Goal: Task Accomplishment & Management: Manage account settings

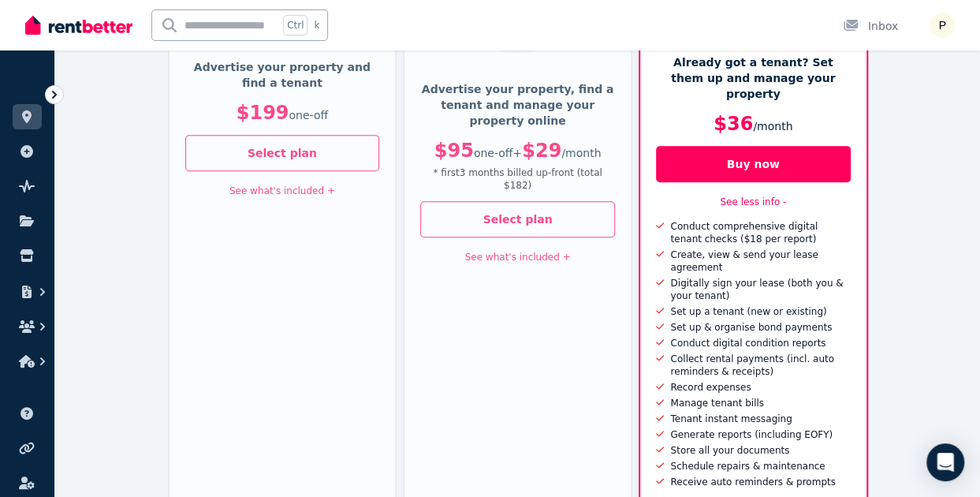
scroll to position [316, 0]
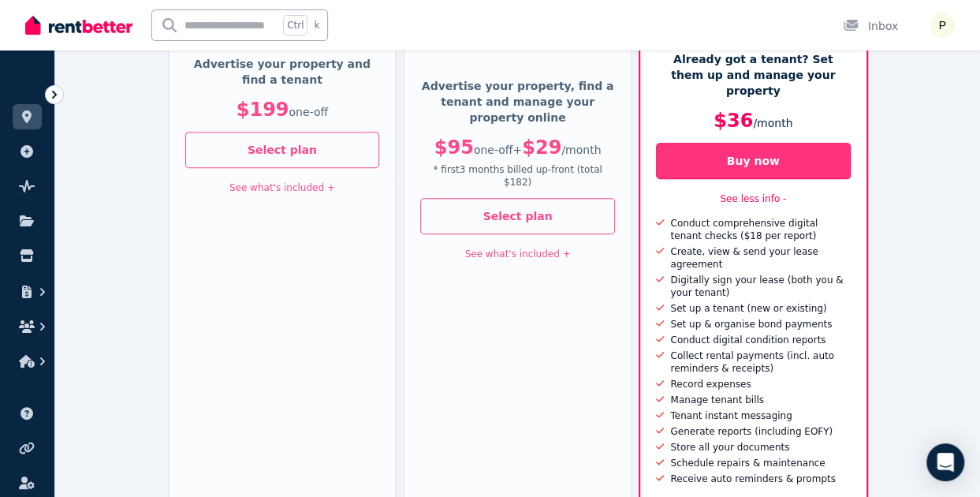
click at [789, 149] on button "Buy now" at bounding box center [753, 161] width 195 height 36
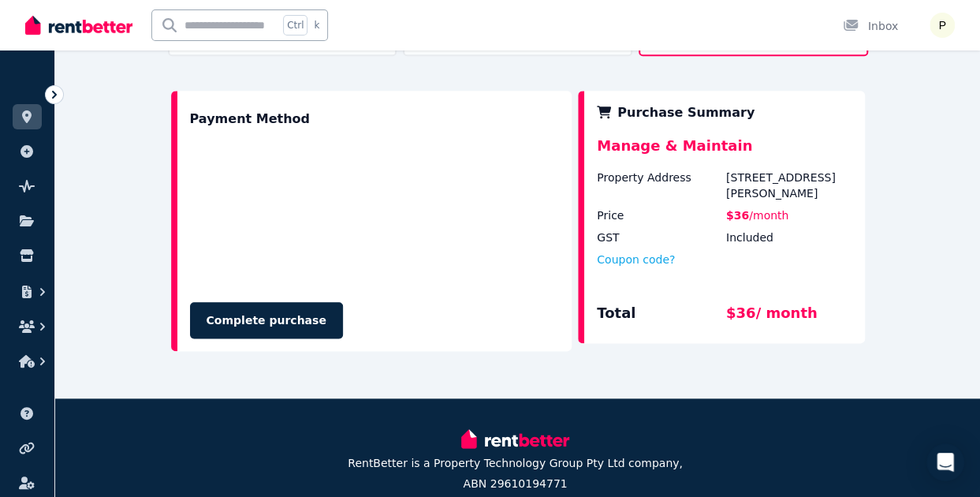
scroll to position [798, 0]
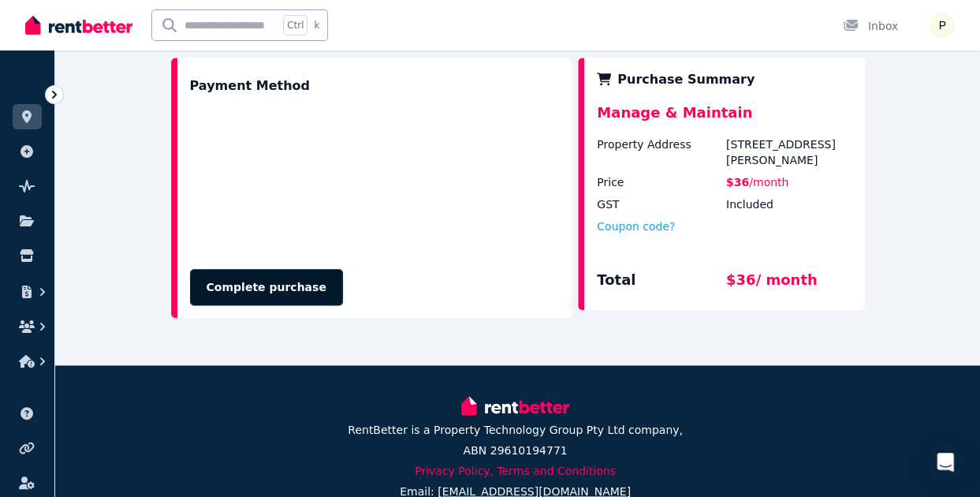
click at [250, 269] on button "Complete purchase" at bounding box center [266, 287] width 153 height 36
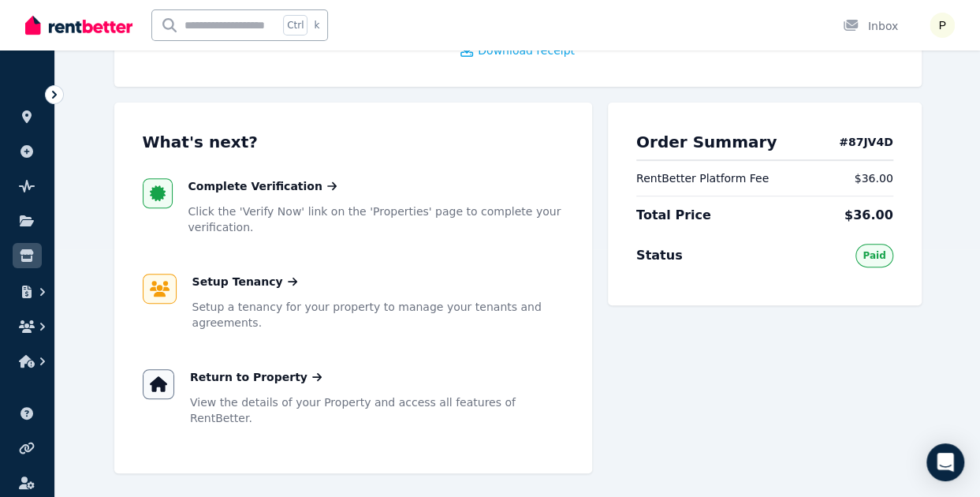
scroll to position [252, 0]
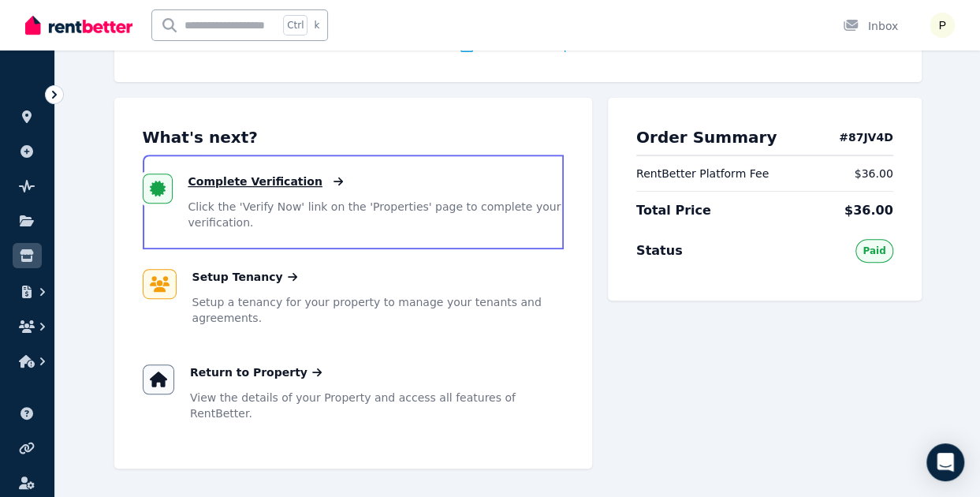
click at [241, 183] on span "Complete Verification" at bounding box center [256, 182] width 134 height 16
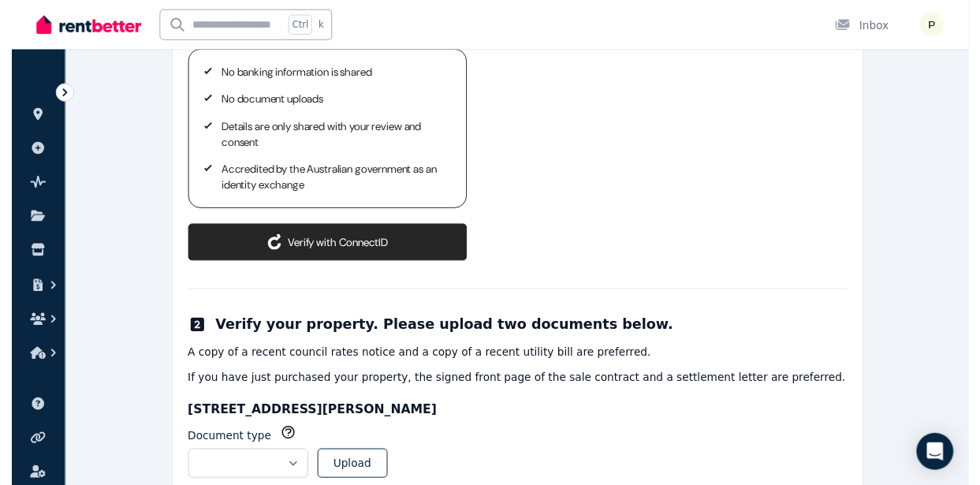
scroll to position [366, 0]
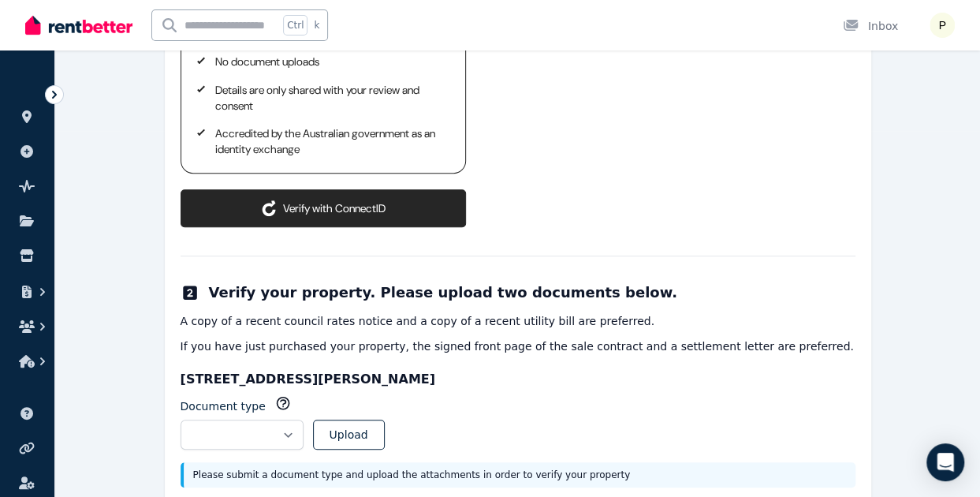
click at [349, 193] on button "Verify with ConnectID" at bounding box center [324, 208] width 286 height 38
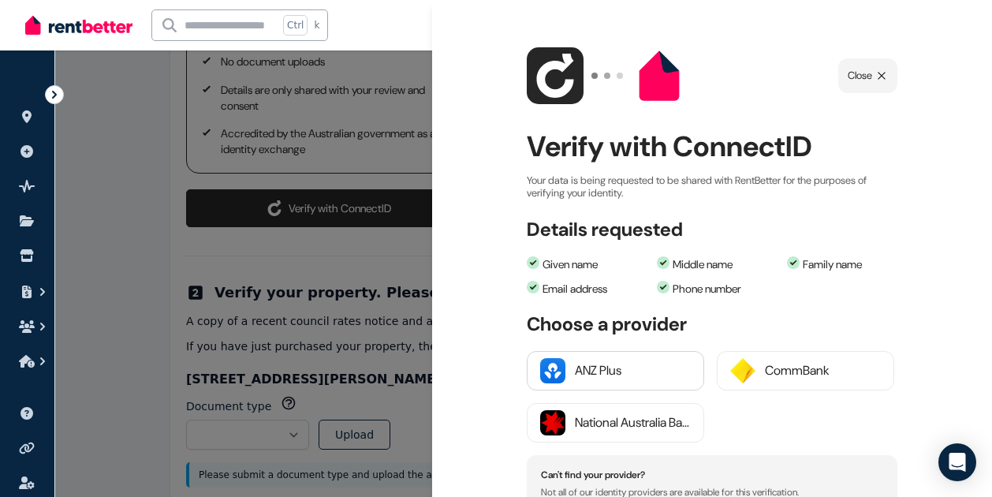
click at [639, 379] on div "ANZ Plus" at bounding box center [633, 370] width 116 height 19
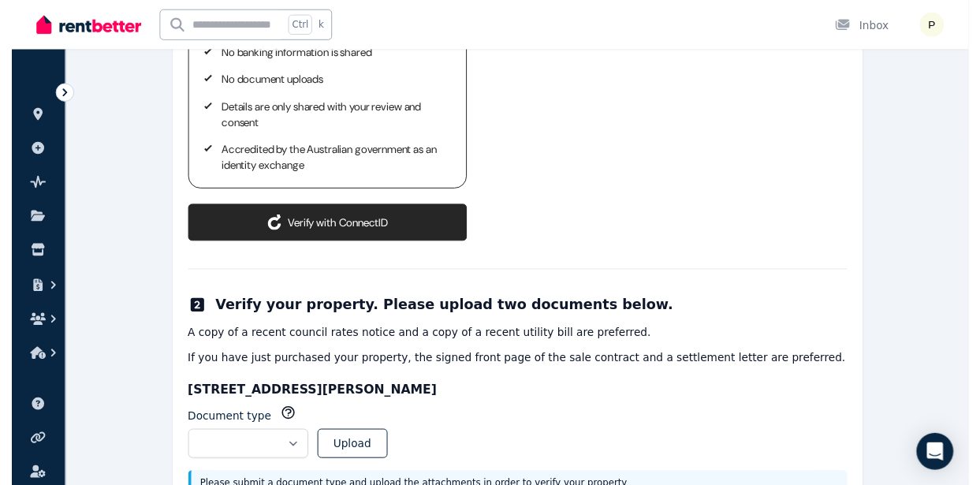
scroll to position [379, 0]
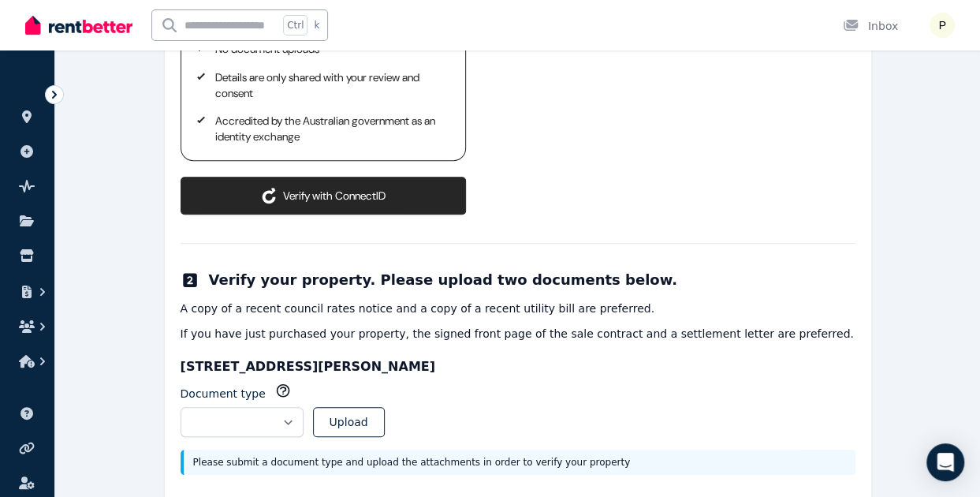
click at [367, 177] on button "Verify with ConnectID" at bounding box center [324, 196] width 286 height 38
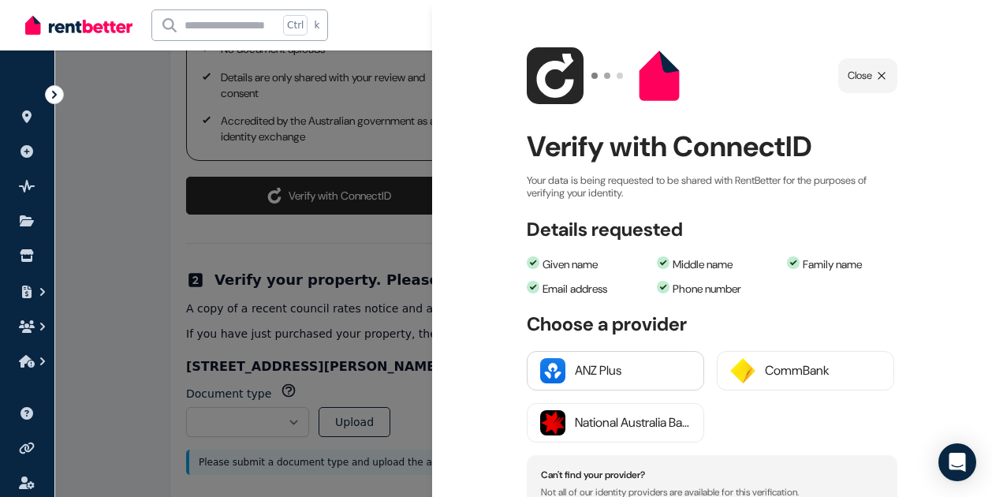
click at [641, 377] on div "ANZ Plus" at bounding box center [633, 370] width 116 height 19
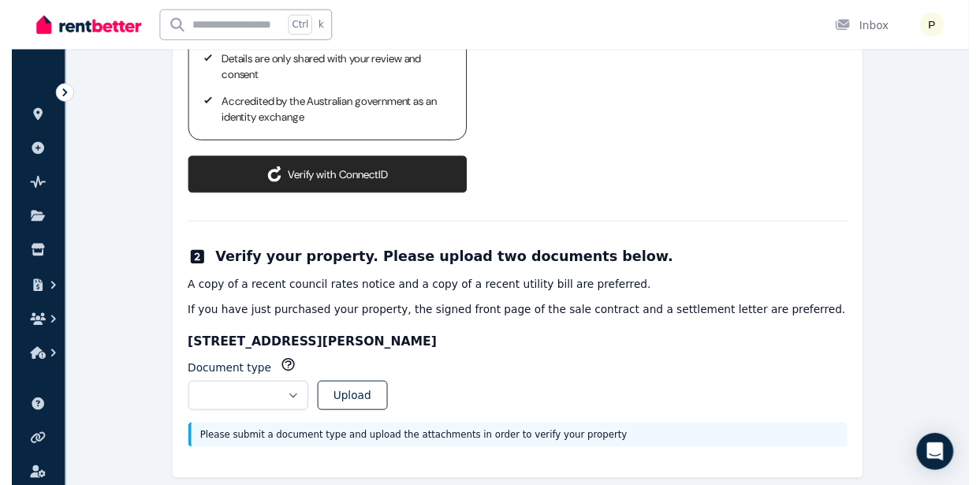
scroll to position [398, 0]
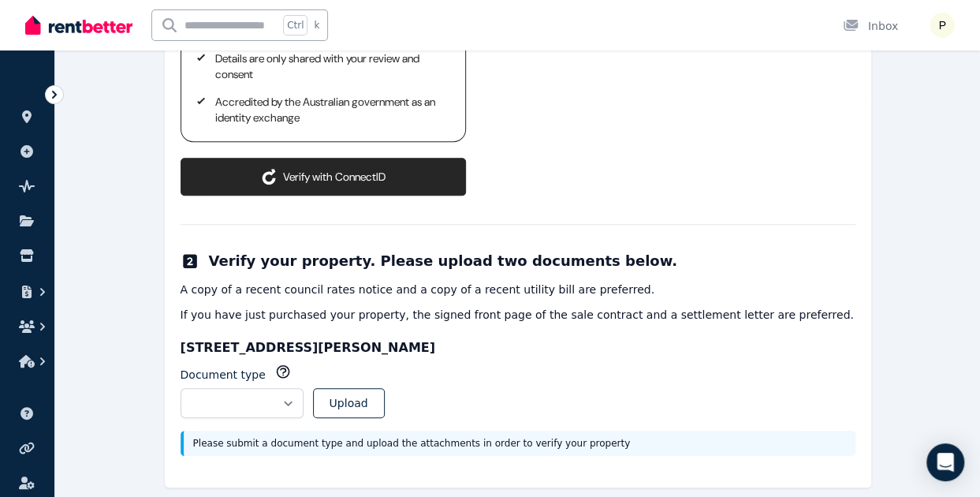
click at [278, 181] on div "Verify your identity through an organisation you already have an account with, …" at bounding box center [518, 57] width 675 height 282
click at [278, 162] on button "Verify with ConnectID" at bounding box center [324, 177] width 286 height 38
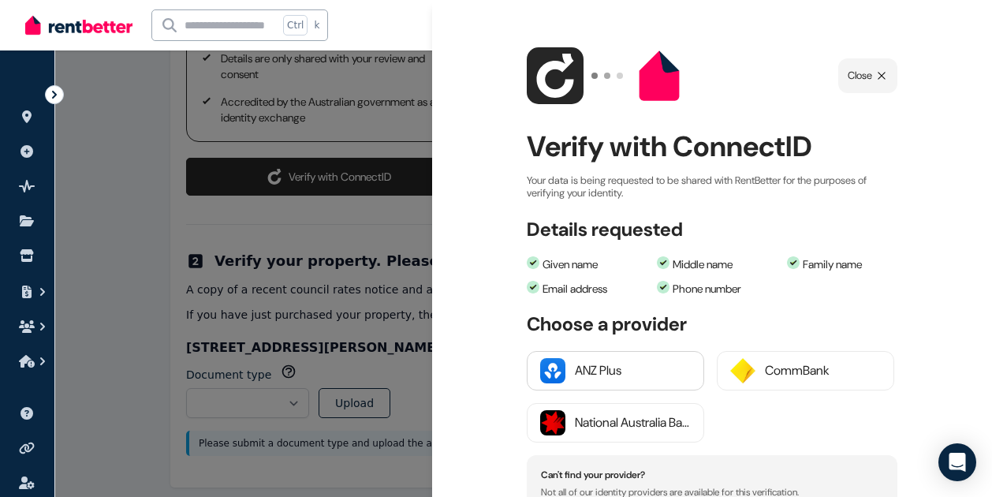
click at [581, 368] on div "ANZ Plus" at bounding box center [633, 370] width 116 height 19
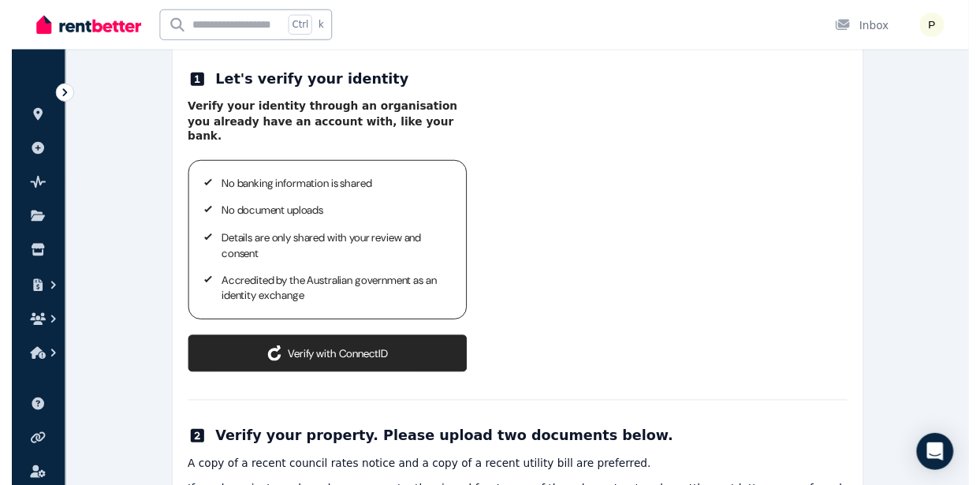
scroll to position [316, 0]
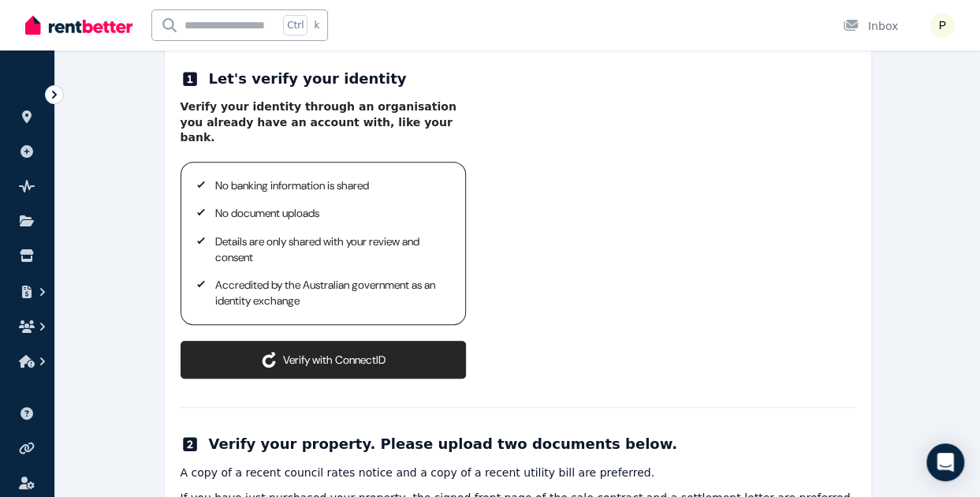
click at [381, 344] on button "Verify with ConnectID" at bounding box center [324, 360] width 286 height 38
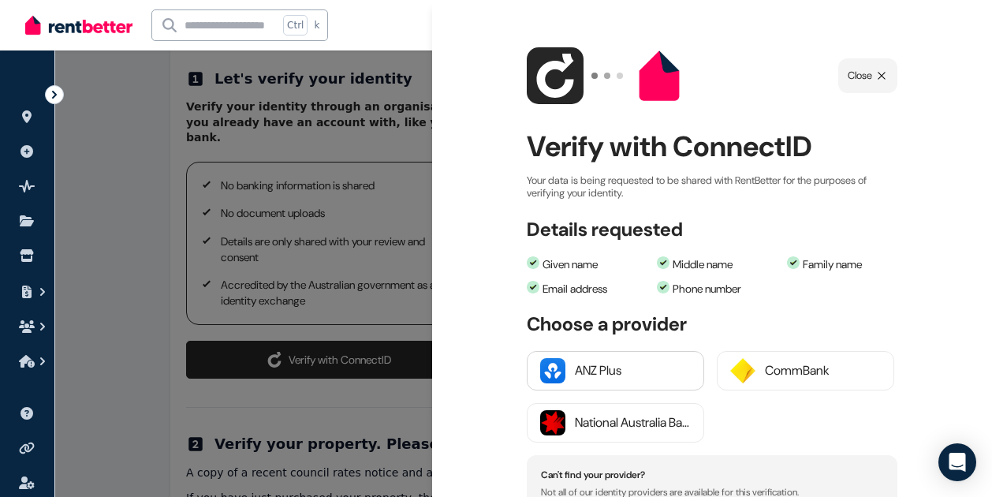
click at [563, 379] on img "button" at bounding box center [552, 370] width 25 height 25
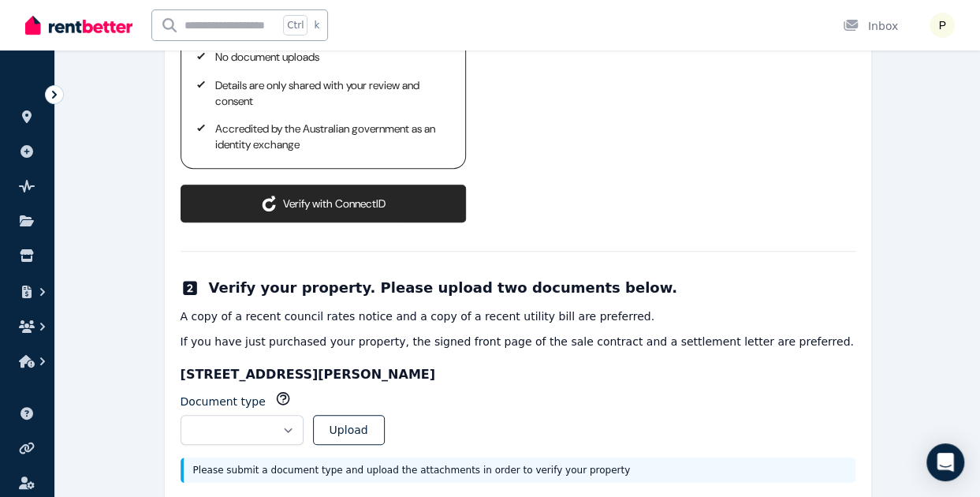
scroll to position [473, 0]
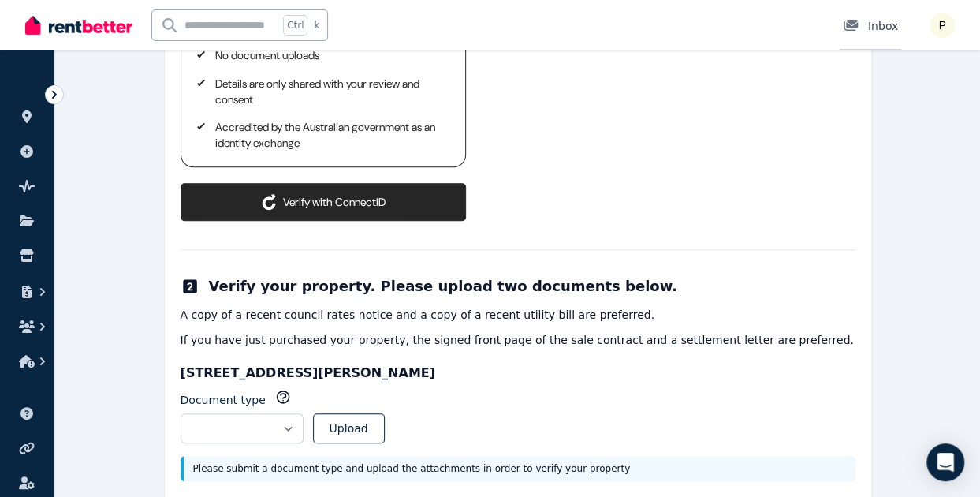
click at [891, 24] on div "Inbox" at bounding box center [870, 26] width 55 height 16
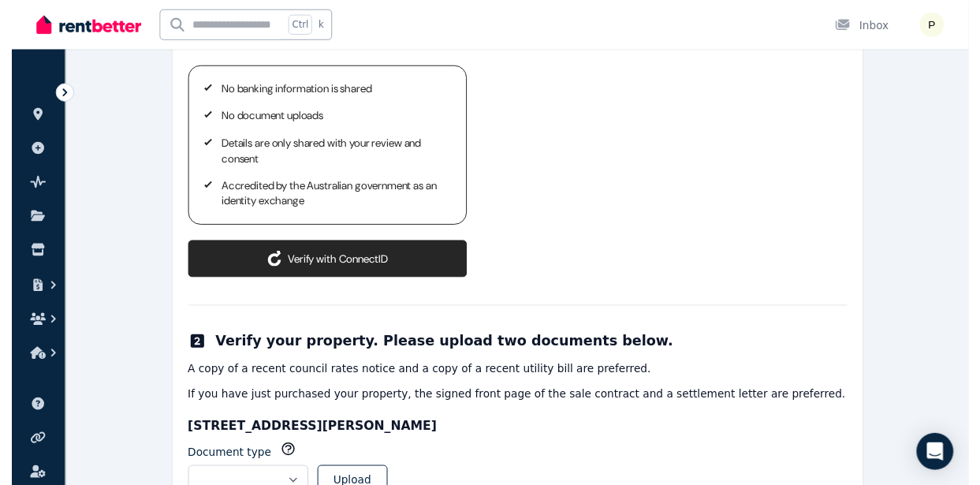
scroll to position [473, 0]
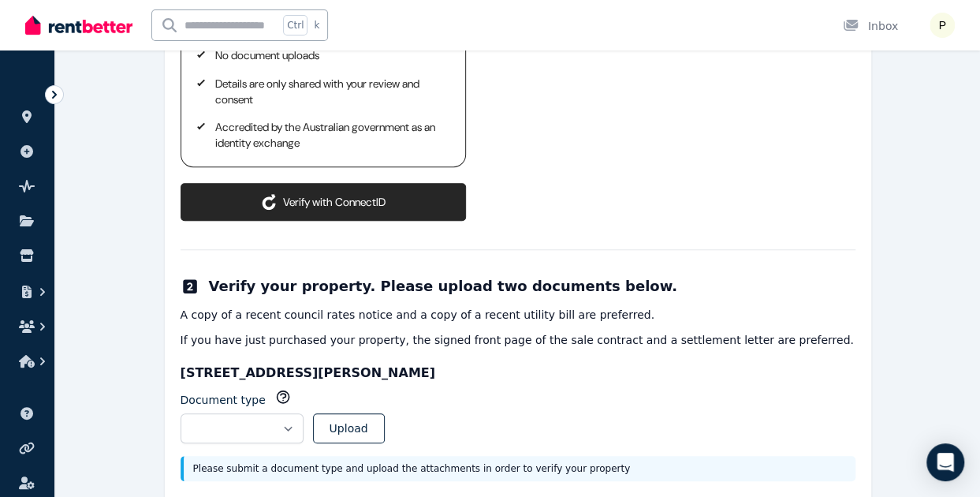
click at [323, 185] on button "Verify with ConnectID" at bounding box center [324, 202] width 286 height 38
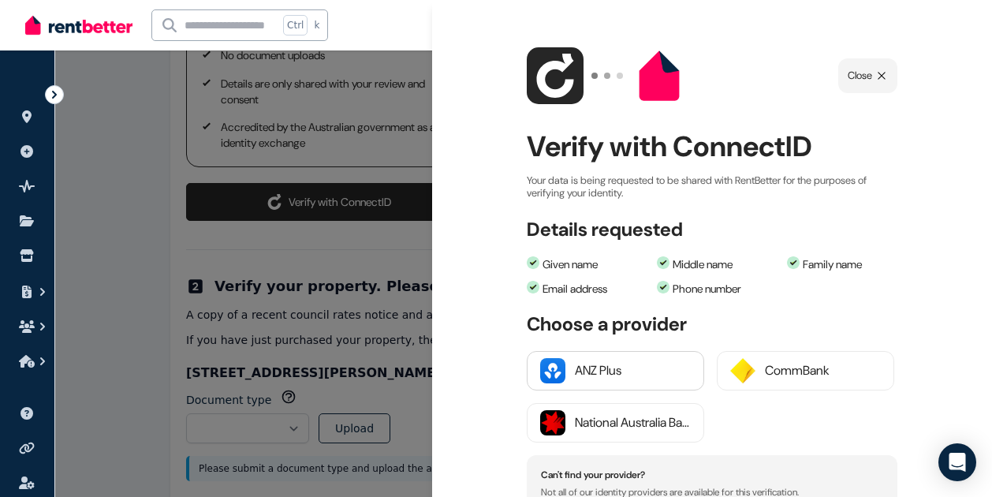
click at [614, 373] on div "ANZ Plus" at bounding box center [633, 370] width 116 height 19
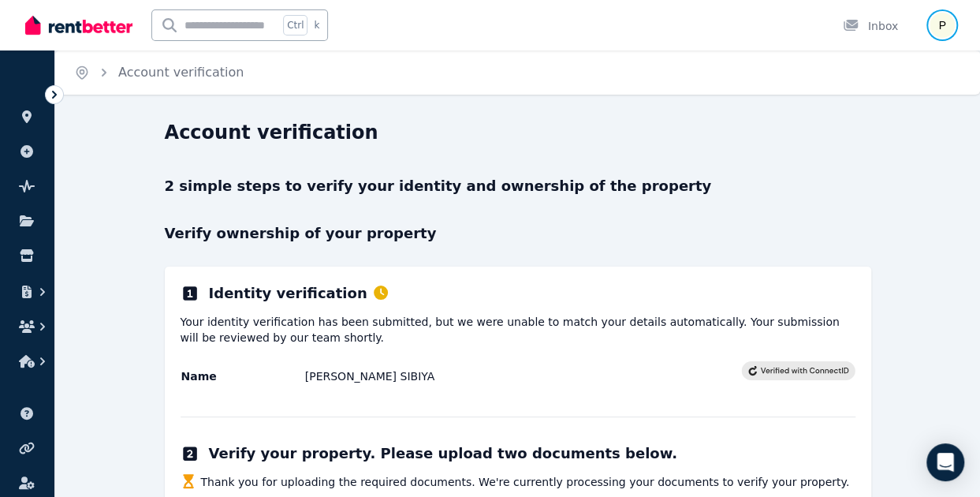
click at [945, 22] on img "button" at bounding box center [942, 25] width 25 height 25
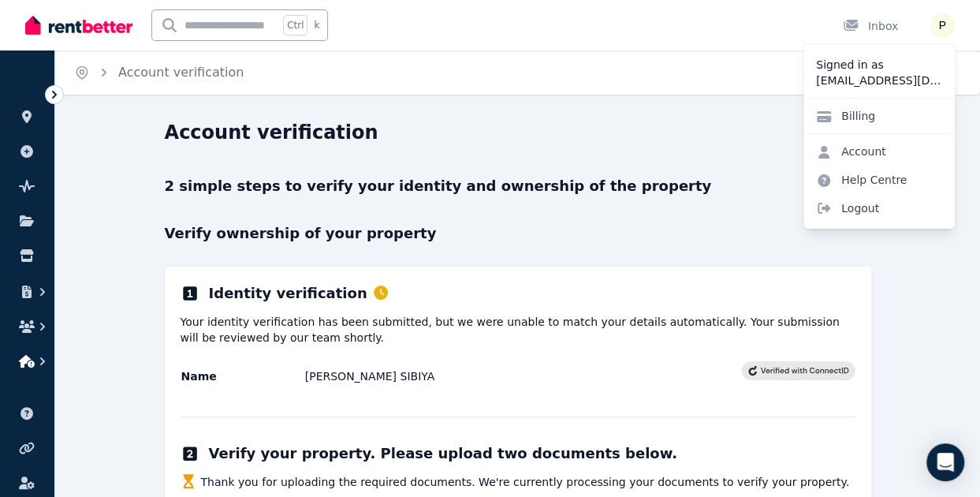
click at [30, 364] on icon "button" at bounding box center [27, 361] width 16 height 13
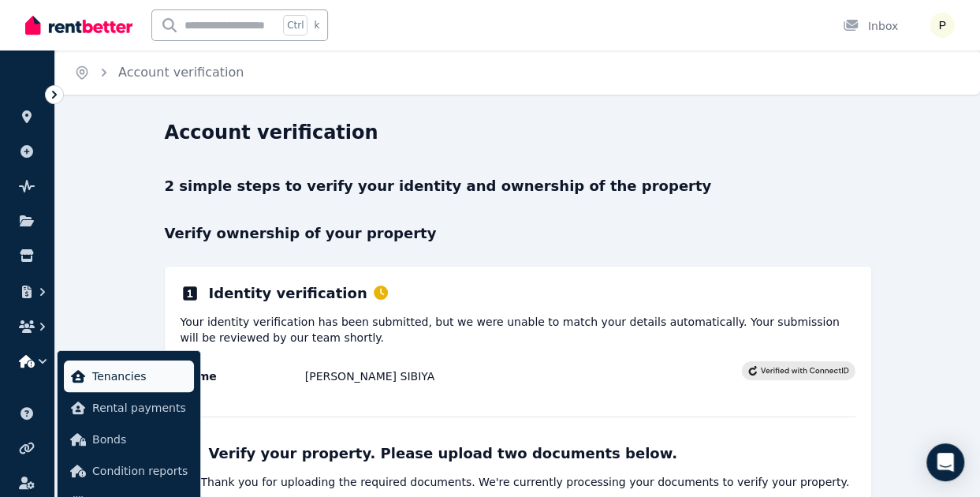
click at [107, 375] on span "Tenancies" at bounding box center [139, 376] width 95 height 19
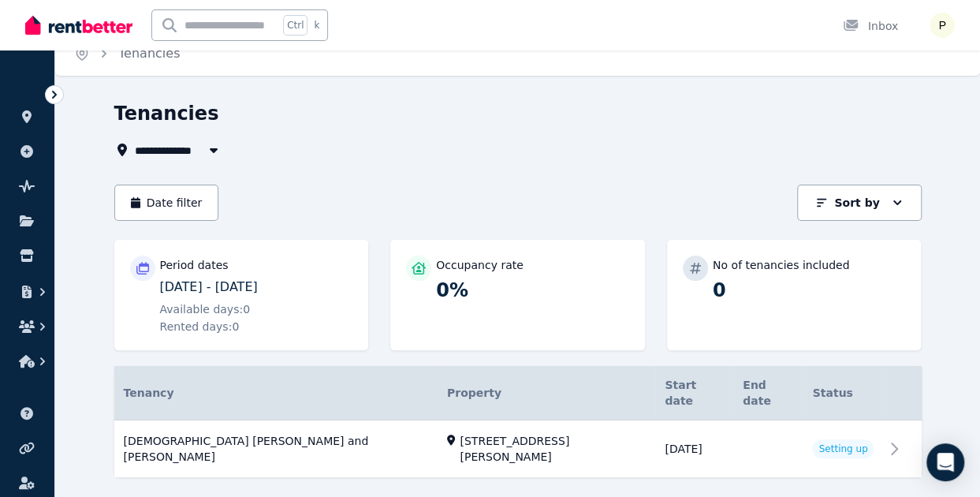
scroll to position [27, 0]
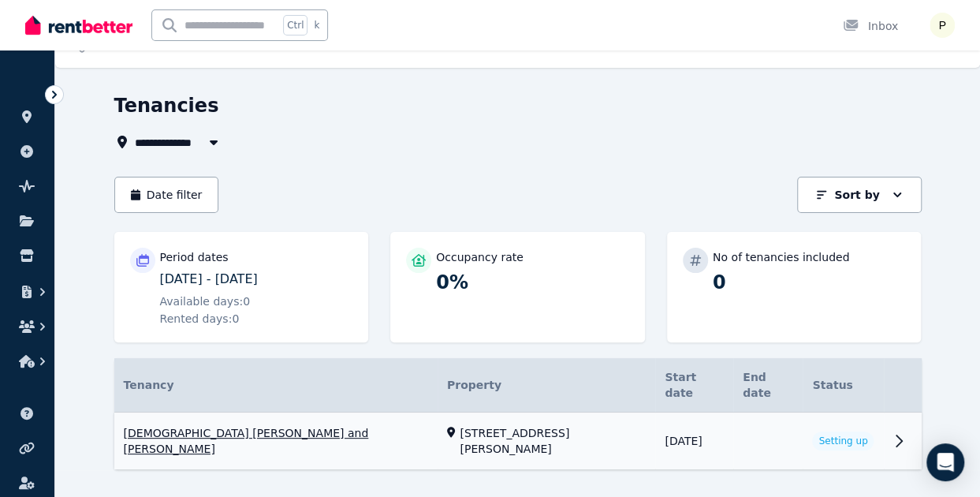
click at [847, 419] on link "View property details" at bounding box center [518, 442] width 808 height 58
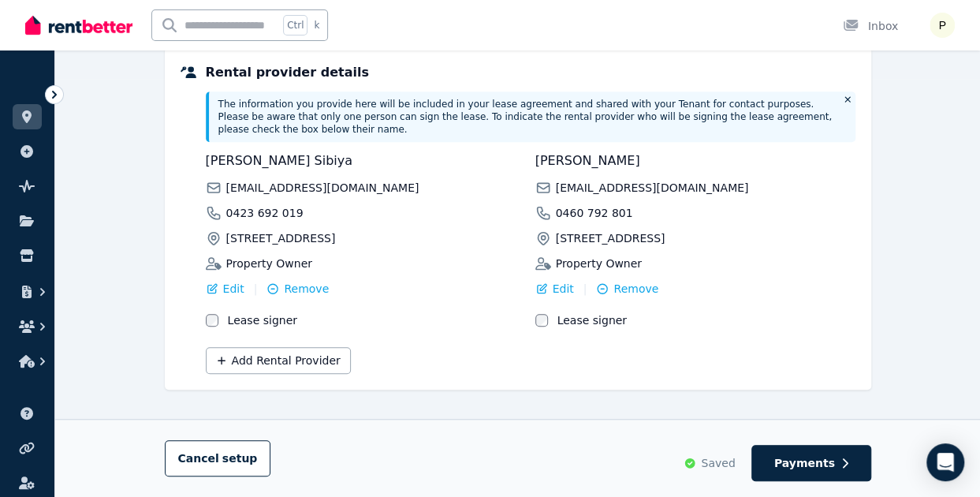
scroll to position [418, 0]
click at [814, 464] on span "Payments" at bounding box center [805, 463] width 61 height 16
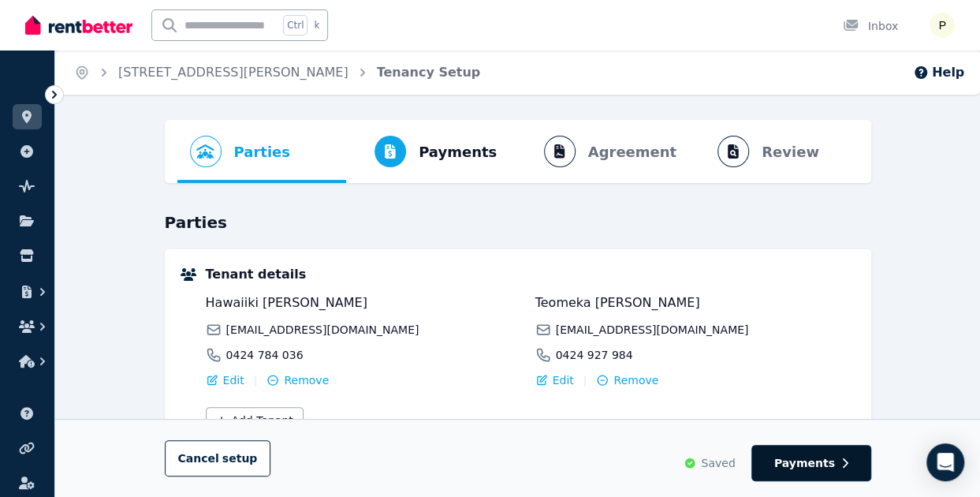
select select "**********"
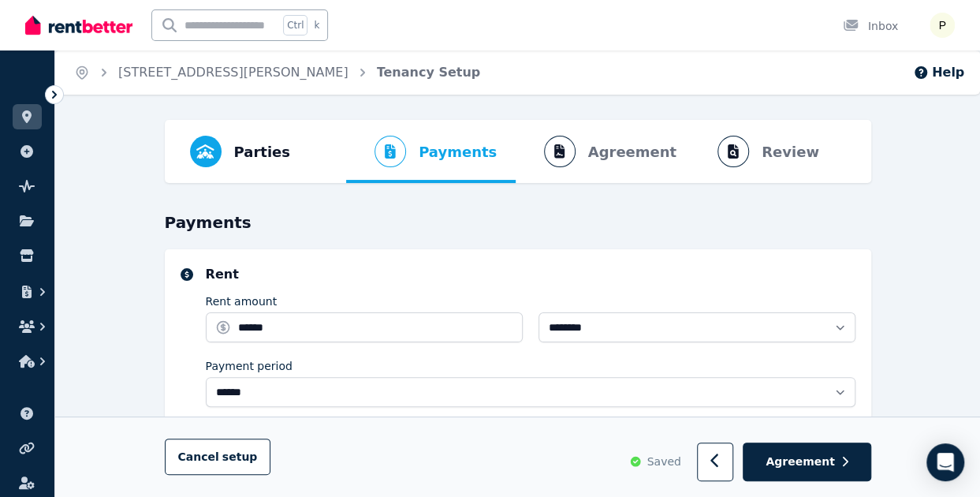
select select "**********"
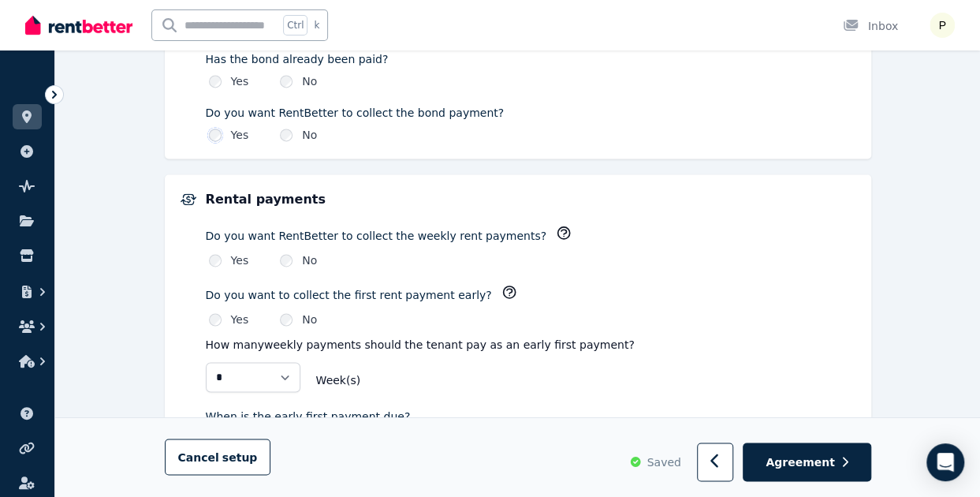
scroll to position [1073, 0]
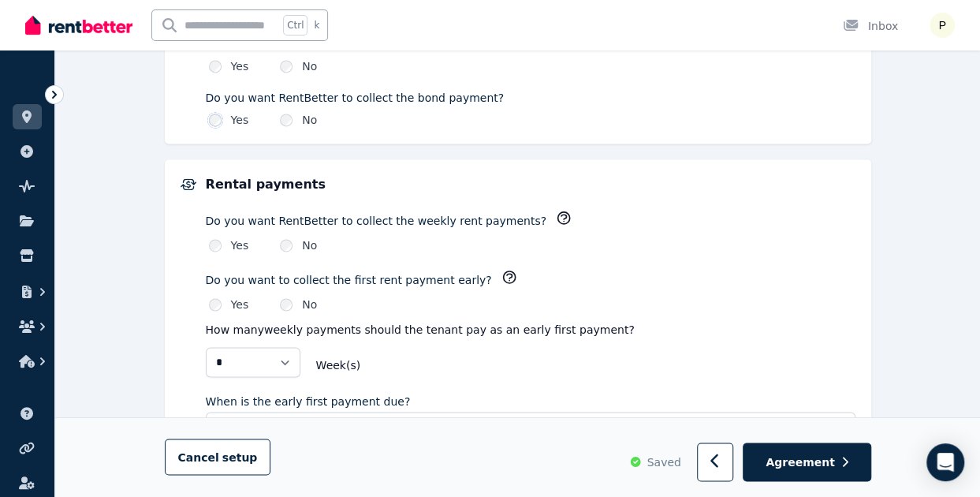
click at [556, 214] on icon "button" at bounding box center [564, 218] width 16 height 16
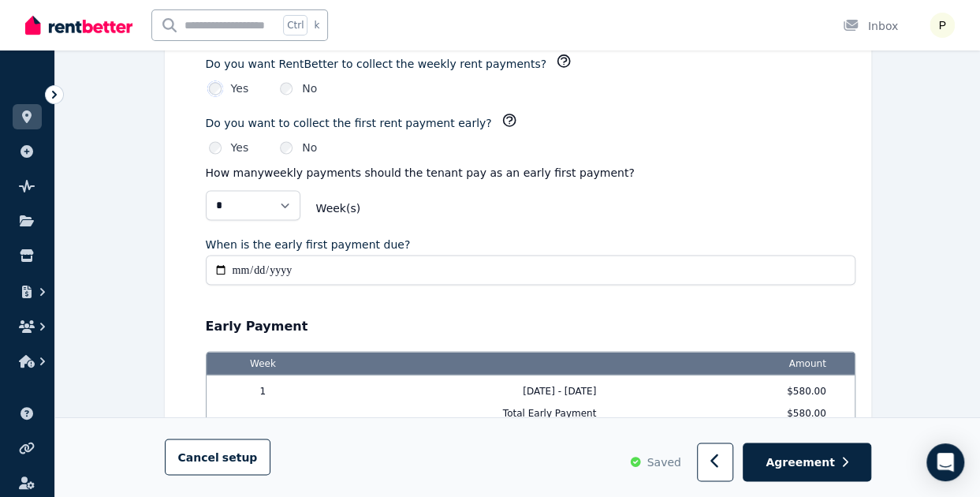
scroll to position [1231, 0]
click at [279, 259] on input "**********" at bounding box center [531, 269] width 650 height 30
click at [222, 255] on input "**********" at bounding box center [531, 269] width 650 height 30
type input "**********"
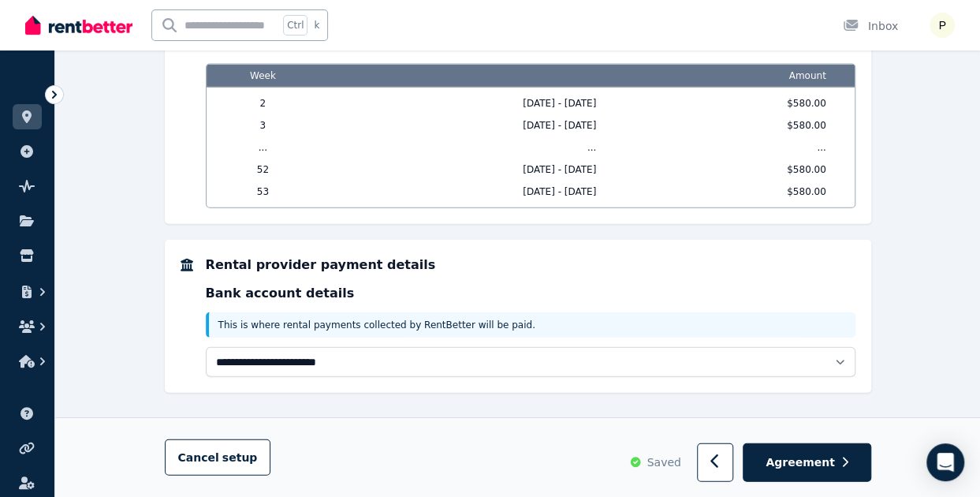
scroll to position [1716, 0]
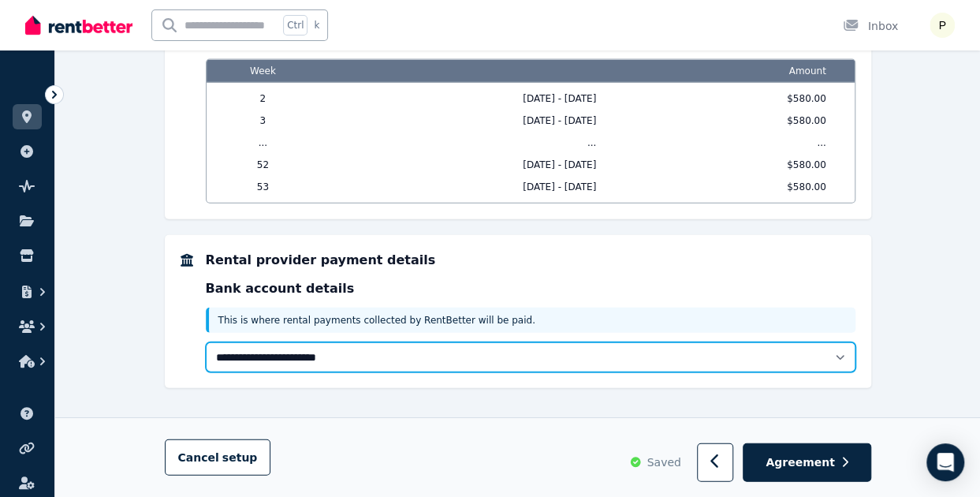
click at [843, 343] on select "**********" at bounding box center [531, 357] width 650 height 30
click at [206, 342] on select "**********" at bounding box center [531, 357] width 650 height 30
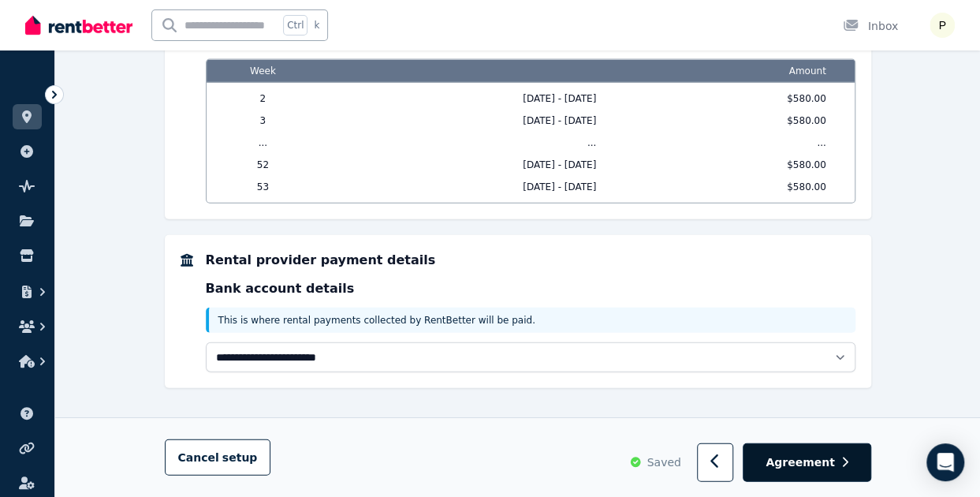
click at [835, 466] on span "Agreement" at bounding box center [800, 462] width 69 height 16
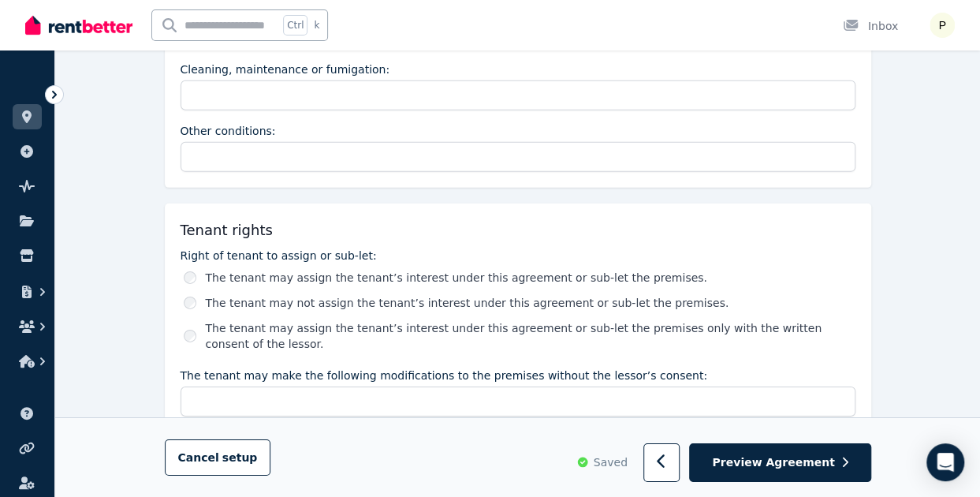
scroll to position [2461, 0]
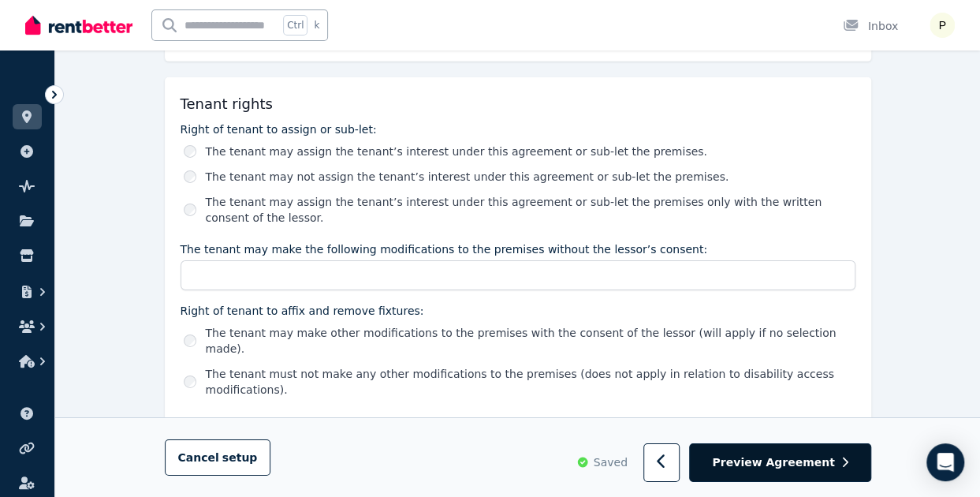
click at [832, 469] on span "Preview Agreement" at bounding box center [773, 462] width 122 height 16
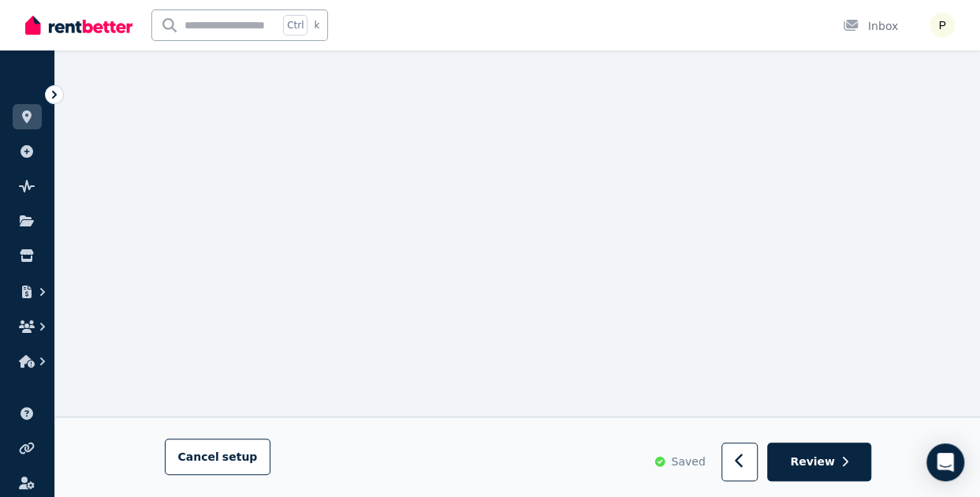
scroll to position [3249, 0]
click at [848, 470] on button "Review" at bounding box center [819, 462] width 103 height 39
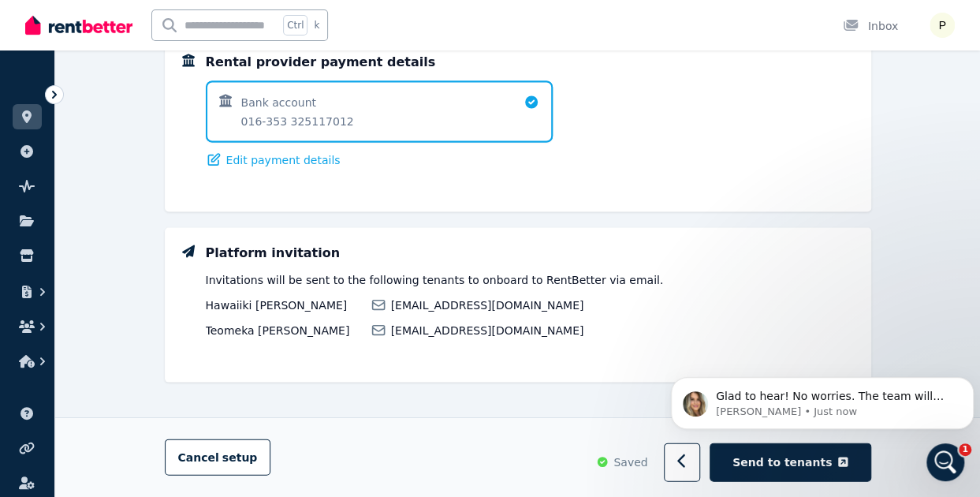
scroll to position [1412, 0]
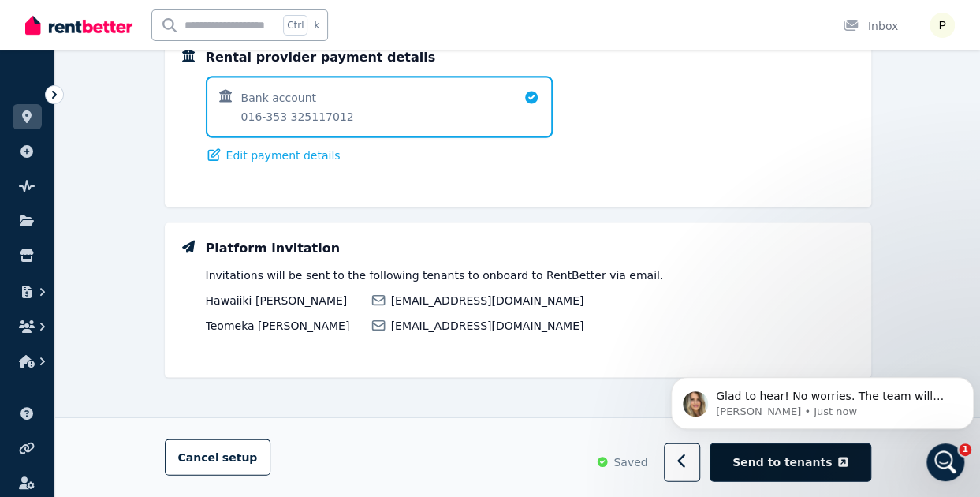
click at [782, 462] on span "Send to tenants" at bounding box center [782, 462] width 99 height 16
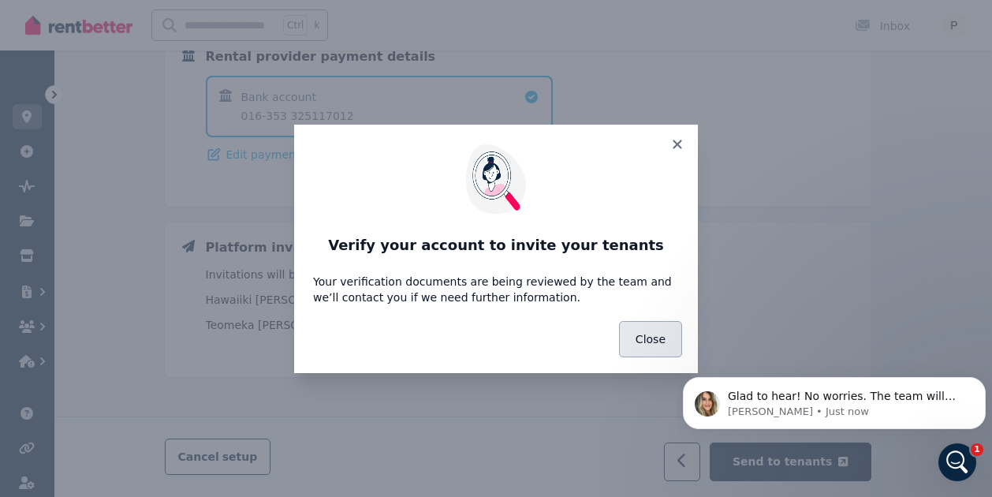
click at [648, 335] on button "Close" at bounding box center [650, 339] width 63 height 36
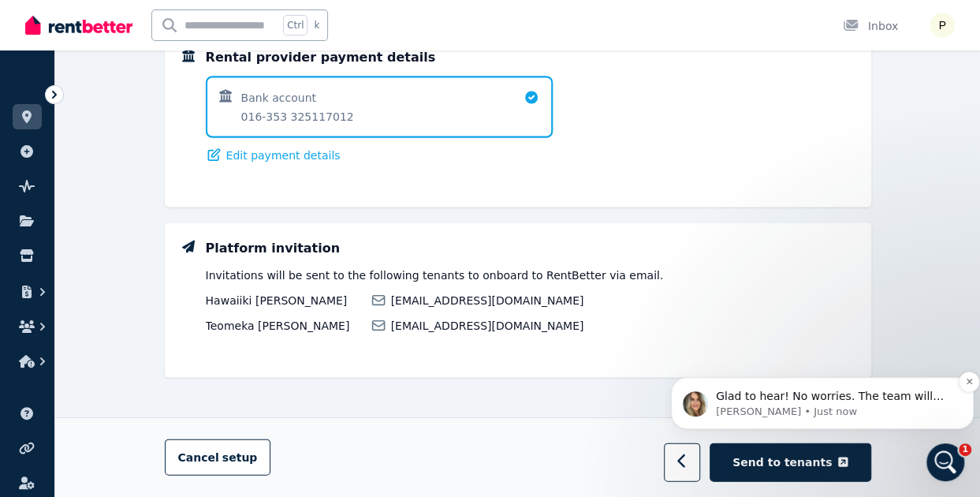
click at [762, 413] on p "[PERSON_NAME] • Just now" at bounding box center [835, 412] width 238 height 14
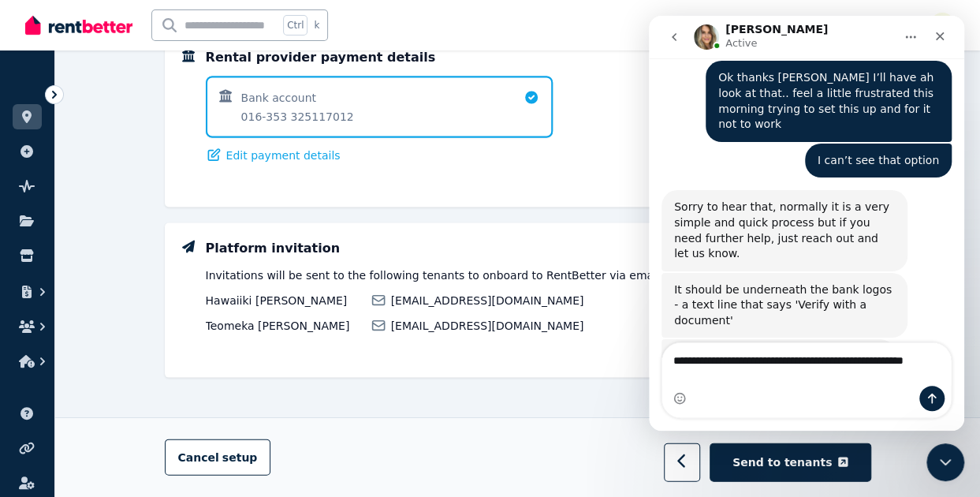
scroll to position [2331, 0]
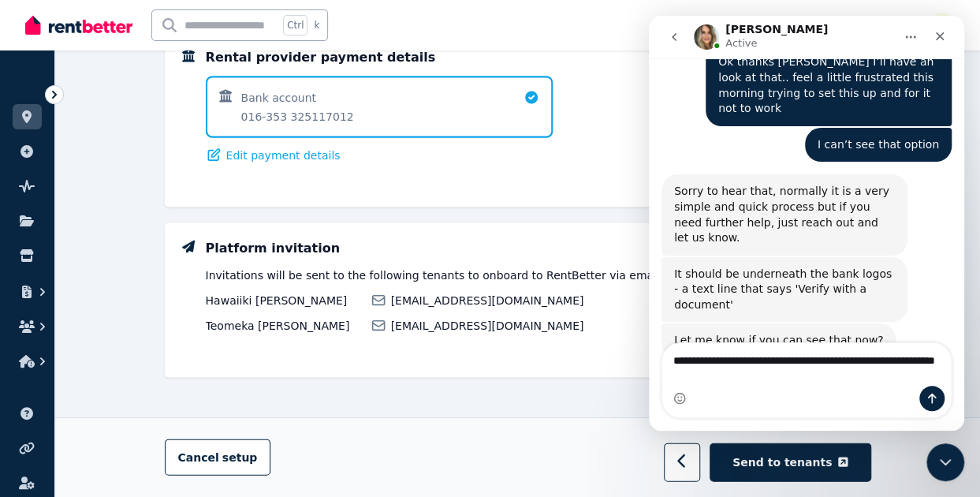
type textarea "**********"
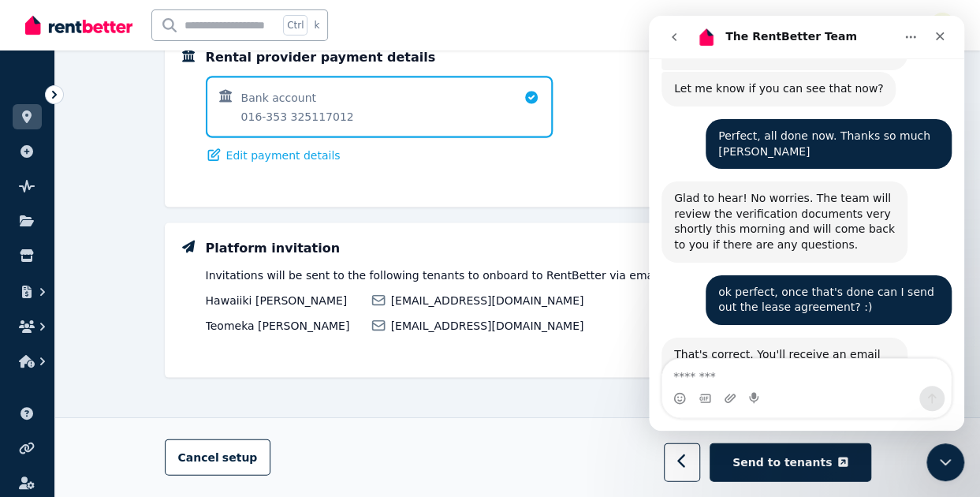
scroll to position [2624, 0]
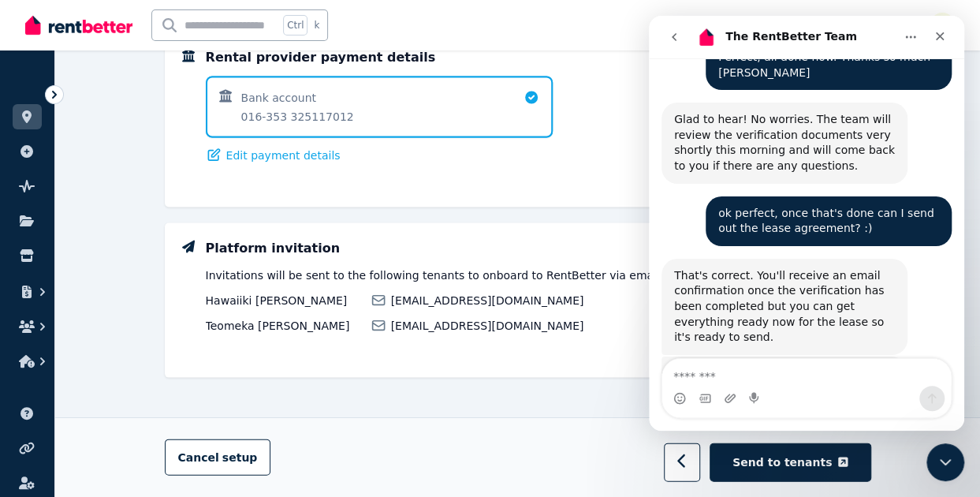
scroll to position [2666, 0]
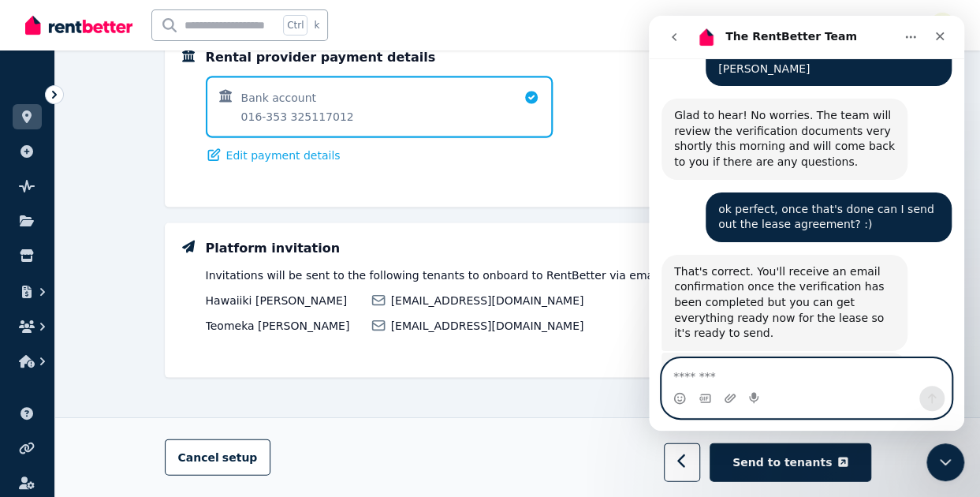
click at [689, 371] on textarea "Message…" at bounding box center [807, 372] width 289 height 27
type textarea "*"
type textarea "**********"
